Goal: Information Seeking & Learning: Learn about a topic

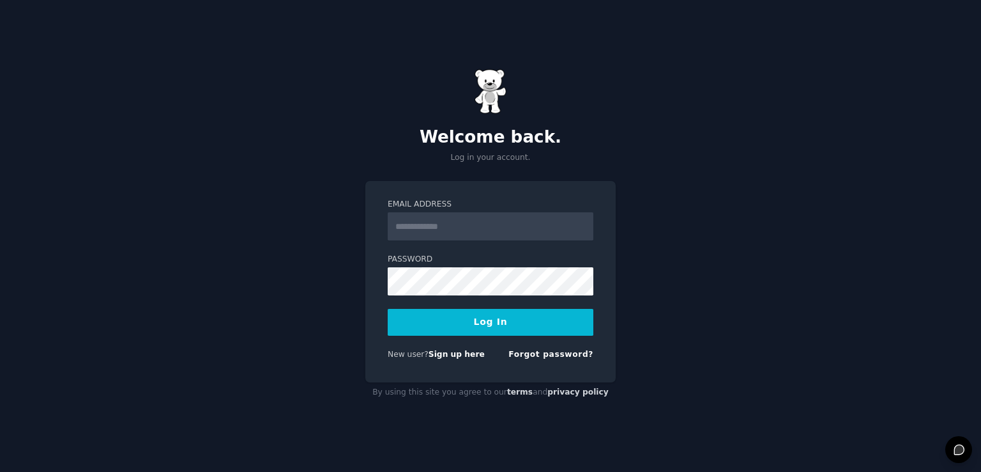
click at [420, 208] on label "Email Address" at bounding box center [491, 205] width 206 height 12
click at [420, 212] on input "Email Address" at bounding box center [491, 226] width 206 height 28
click at [421, 215] on input "Email Address" at bounding box center [491, 226] width 206 height 28
type input "**********"
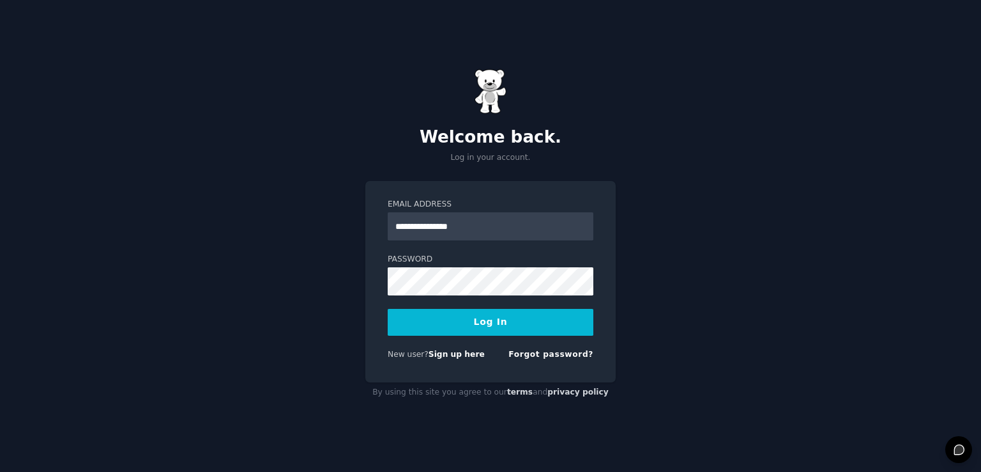
click at [473, 310] on button "Log In" at bounding box center [491, 322] width 206 height 27
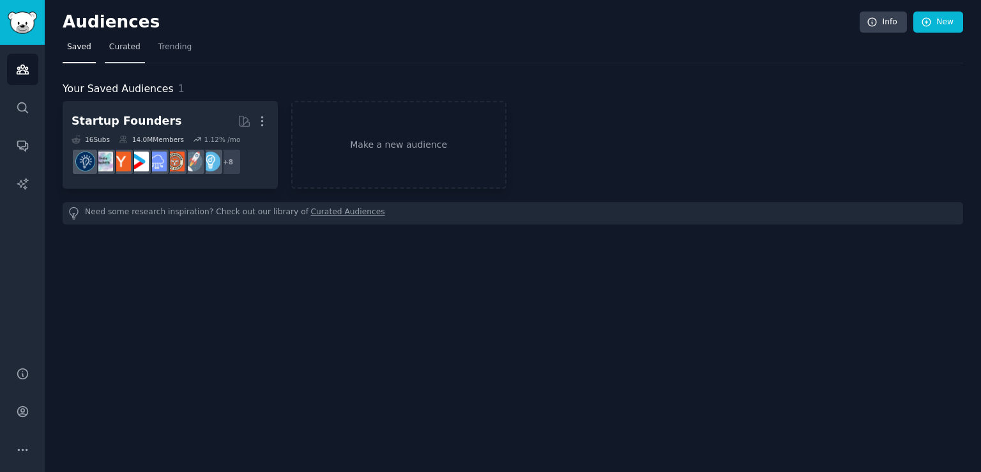
click at [105, 41] on link "Curated" at bounding box center [125, 50] width 40 height 26
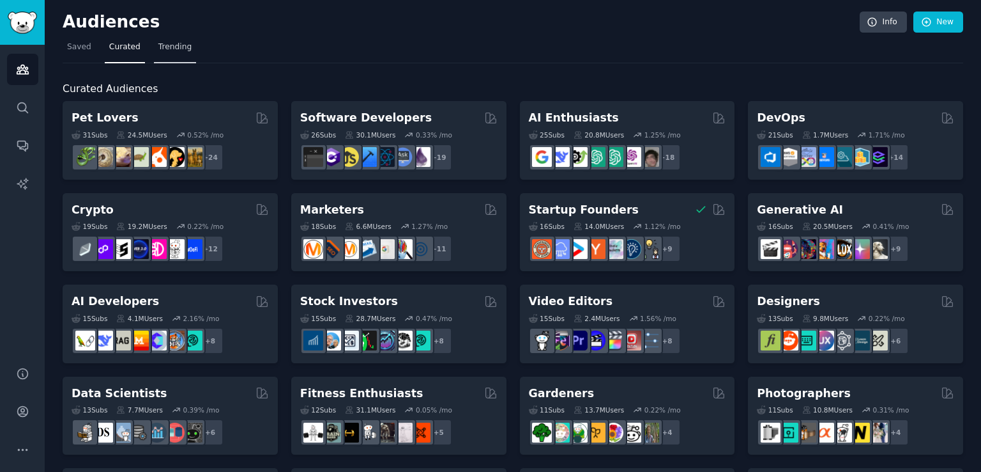
click at [165, 43] on span "Trending" at bounding box center [174, 48] width 33 height 12
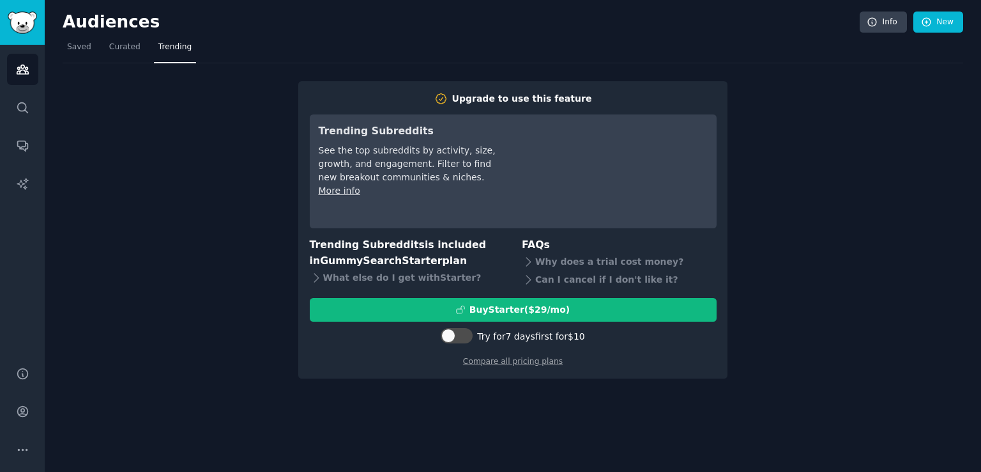
click at [451, 344] on div at bounding box center [457, 337] width 32 height 19
click at [456, 341] on div at bounding box center [457, 335] width 32 height 15
click at [468, 336] on div at bounding box center [464, 335] width 14 height 14
click at [466, 336] on div at bounding box center [463, 335] width 6 height 6
click at [468, 336] on div at bounding box center [464, 335] width 14 height 14
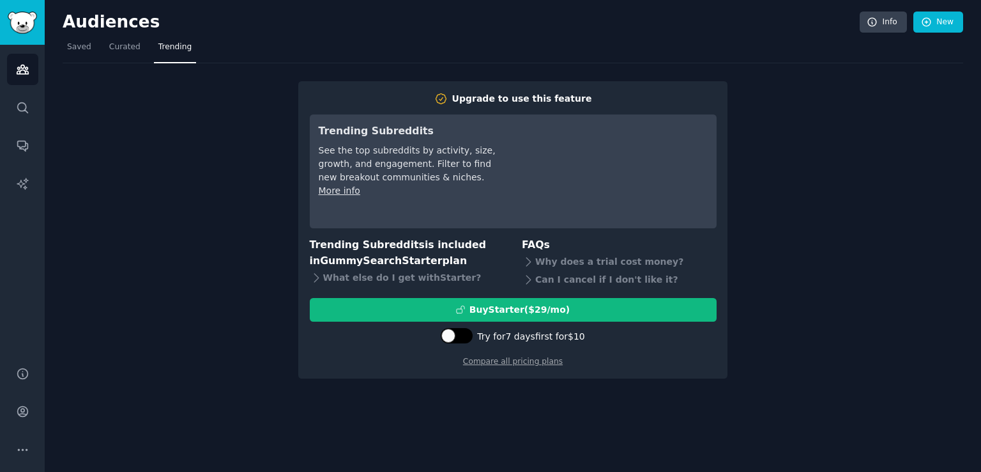
click at [466, 336] on div at bounding box center [463, 335] width 6 height 6
click at [468, 336] on div at bounding box center [464, 335] width 14 height 14
click at [466, 336] on div at bounding box center [463, 335] width 6 height 6
click at [468, 336] on div at bounding box center [464, 335] width 14 height 14
checkbox input "false"
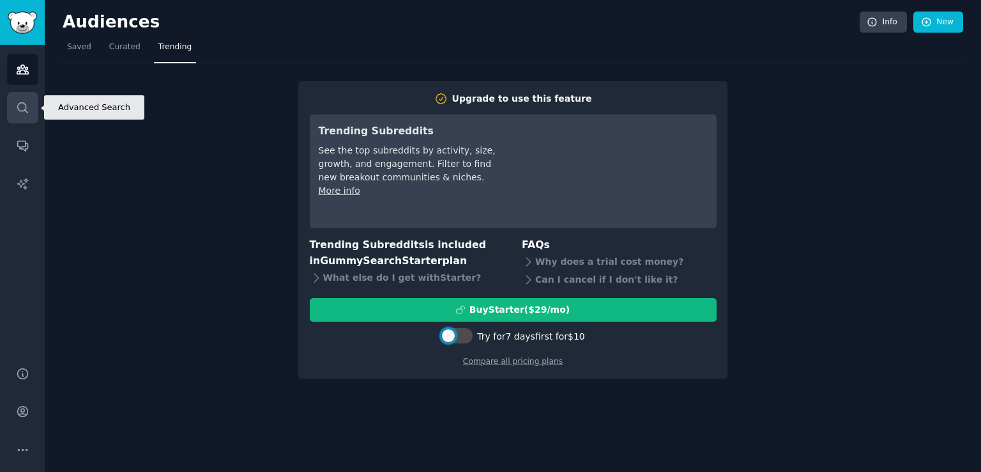
click at [18, 105] on icon "Sidebar" at bounding box center [22, 107] width 13 height 13
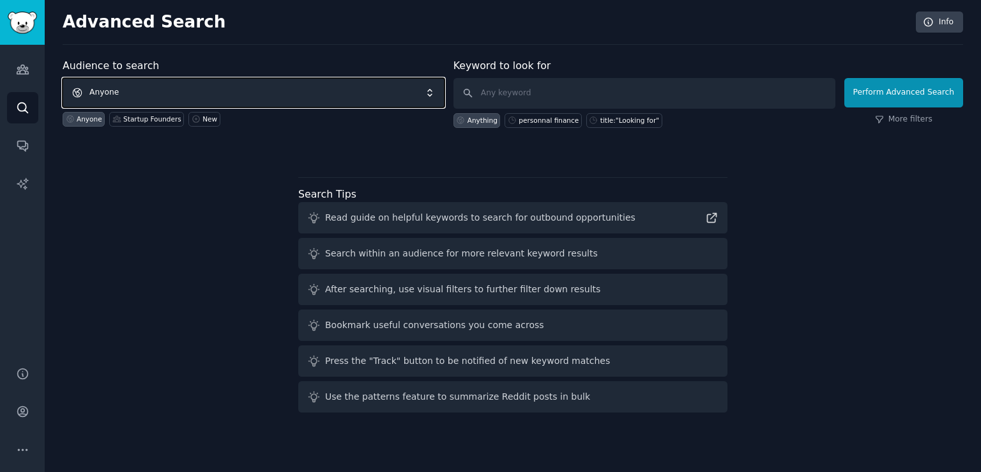
click at [279, 104] on span "Anyone" at bounding box center [254, 92] width 382 height 29
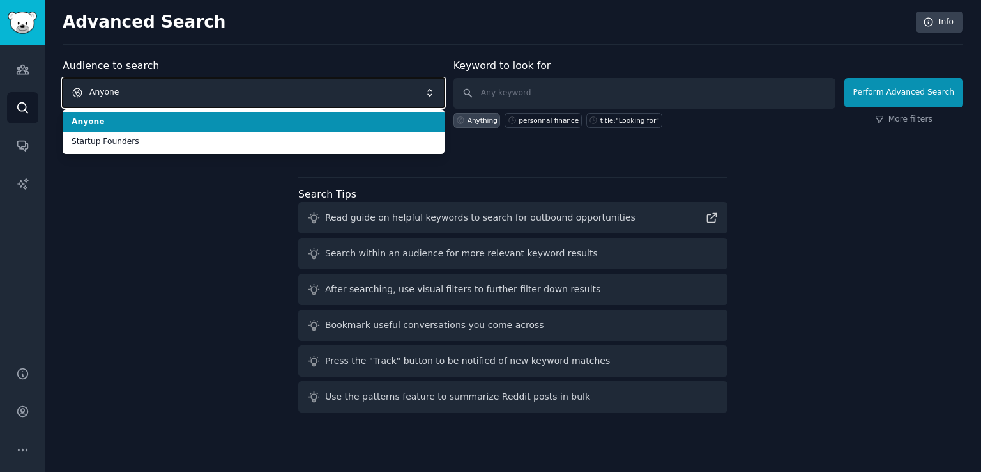
click at [279, 104] on span "Anyone" at bounding box center [254, 92] width 382 height 29
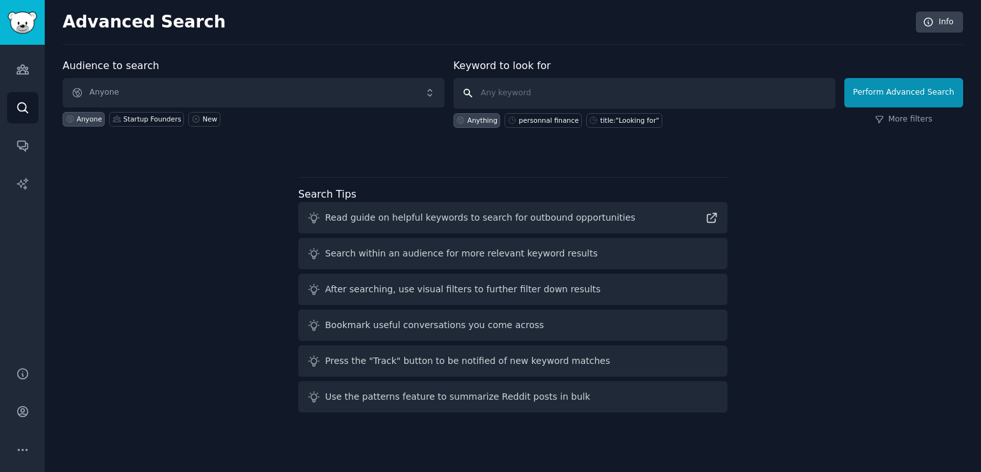
click at [544, 100] on input "text" at bounding box center [645, 93] width 382 height 31
click at [711, 217] on icon at bounding box center [712, 217] width 9 height 9
